Goal: Transaction & Acquisition: Purchase product/service

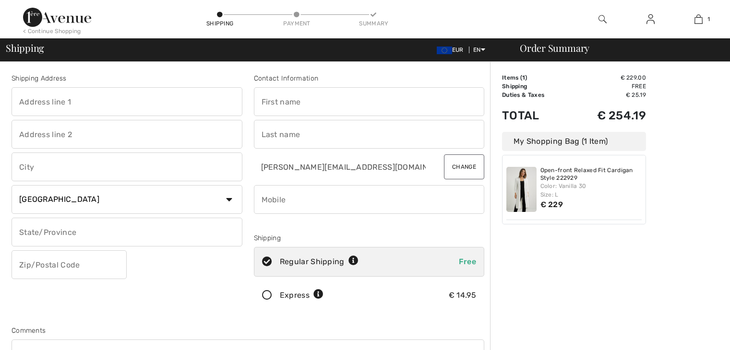
select select "IT"
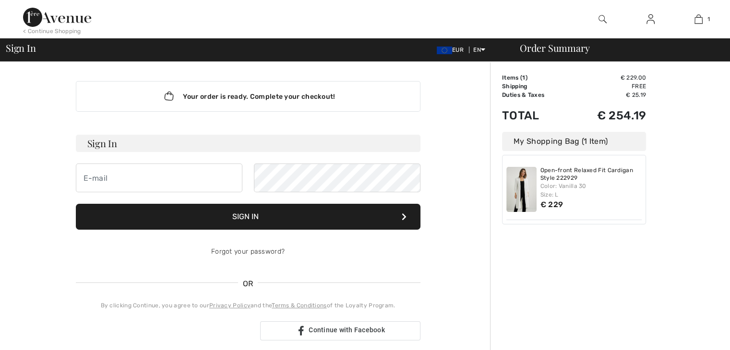
click at [613, 180] on link "Open-front Relaxed Fit Cardigan Style 222929" at bounding box center [592, 174] width 102 height 15
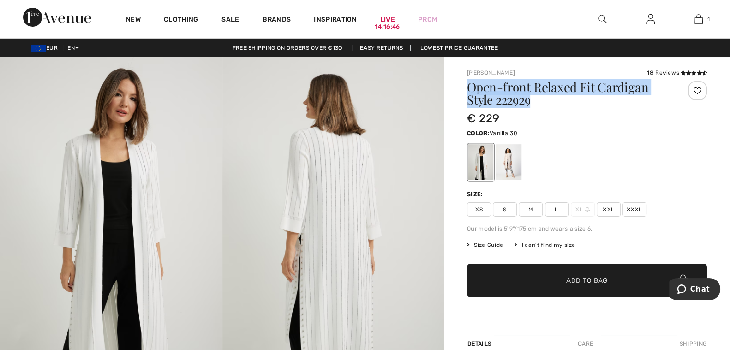
drag, startPoint x: 0, startPoint y: 0, endPoint x: 552, endPoint y: 106, distance: 562.1
click at [552, 106] on div "Open-front Relaxed Fit Cardigan Style 222929" at bounding box center [567, 95] width 200 height 29
copy h1 "Open-front Relaxed Fit Cardigan Style 222929"
